Goal: Information Seeking & Learning: Learn about a topic

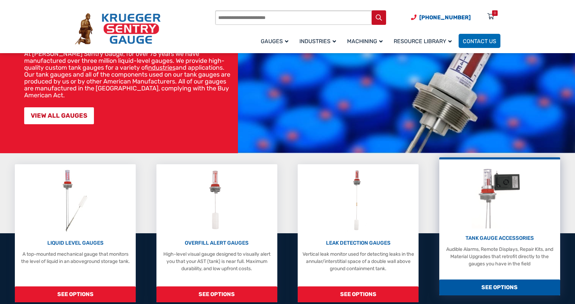
scroll to position [69, 0]
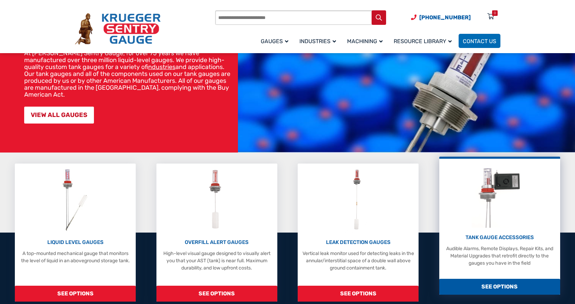
click at [509, 187] on img at bounding box center [500, 195] width 56 height 66
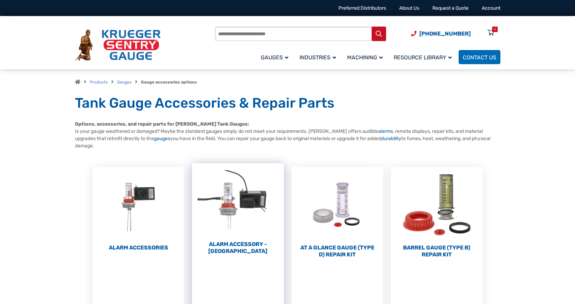
click at [244, 197] on img "Visit product category Alarm Accessory - DC" at bounding box center [238, 201] width 92 height 76
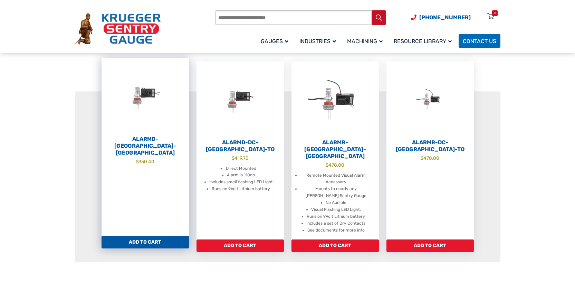
scroll to position [104, 0]
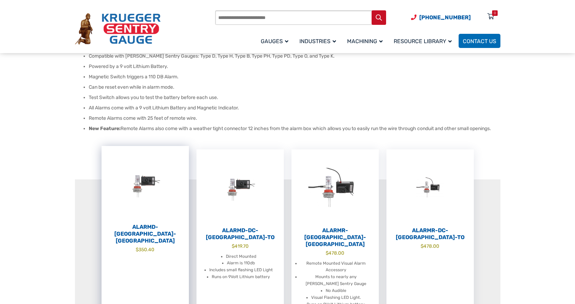
click at [157, 226] on h2 "AlarmD-DC-FL" at bounding box center [145, 234] width 87 height 21
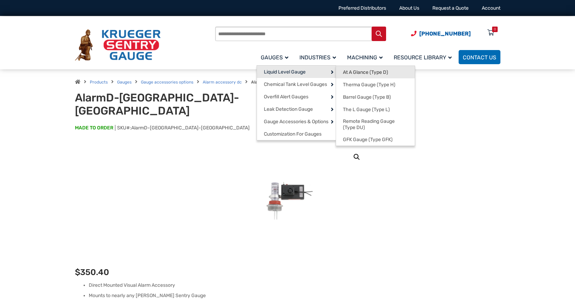
click at [350, 71] on span "At A Glance (Type D)" at bounding box center [365, 72] width 45 height 6
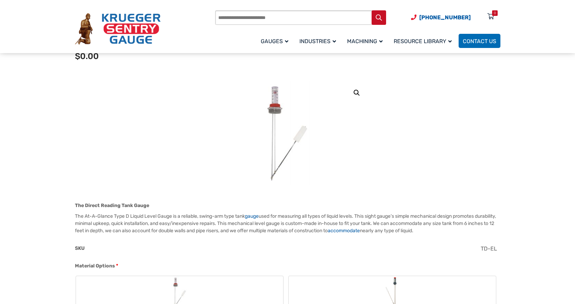
scroll to position [69, 0]
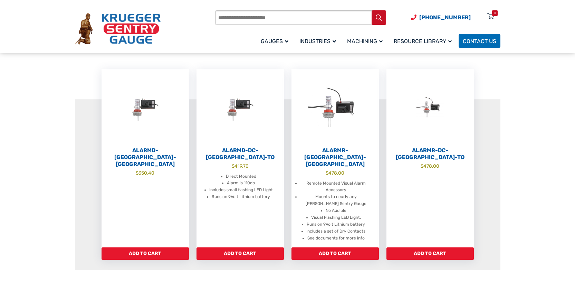
scroll to position [173, 0]
